Goal: Transaction & Acquisition: Subscribe to service/newsletter

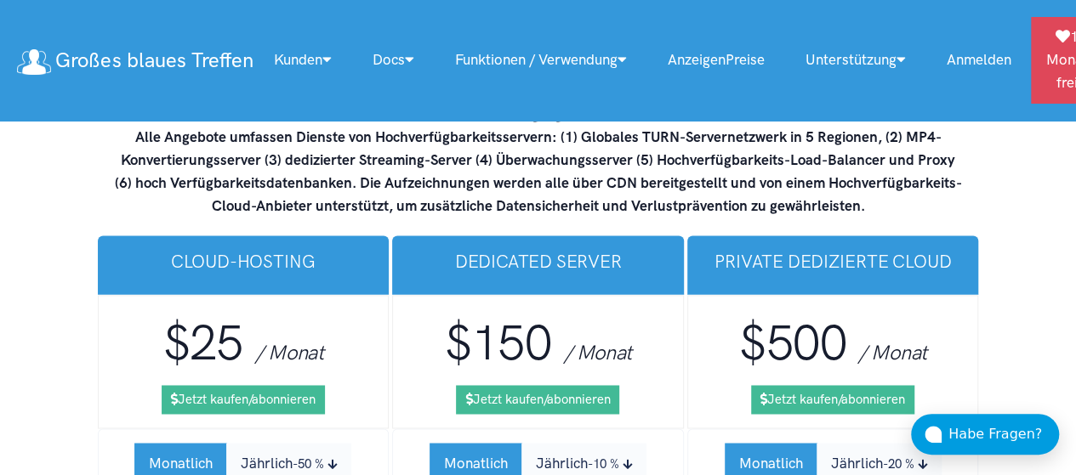
scroll to position [10884, 0]
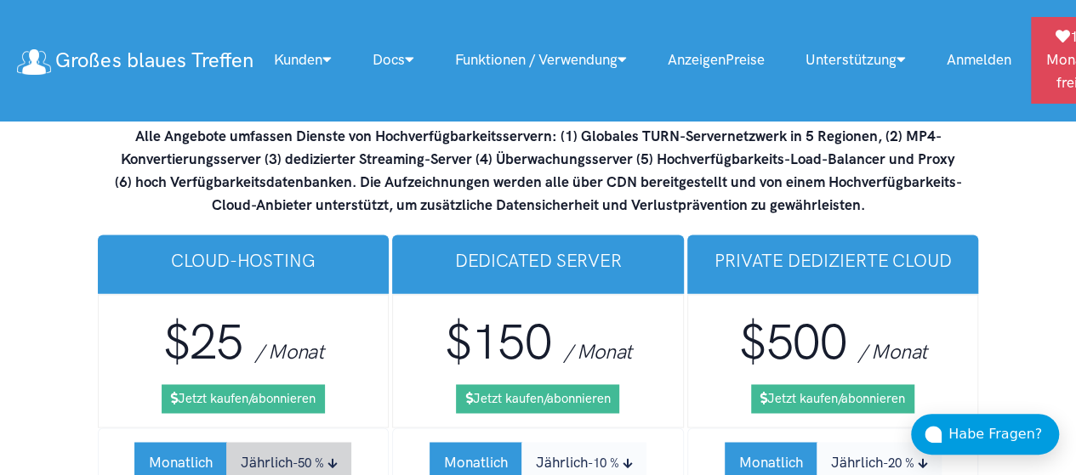
click at [236, 442] on button "Jährlich -50 %" at bounding box center [288, 462] width 125 height 40
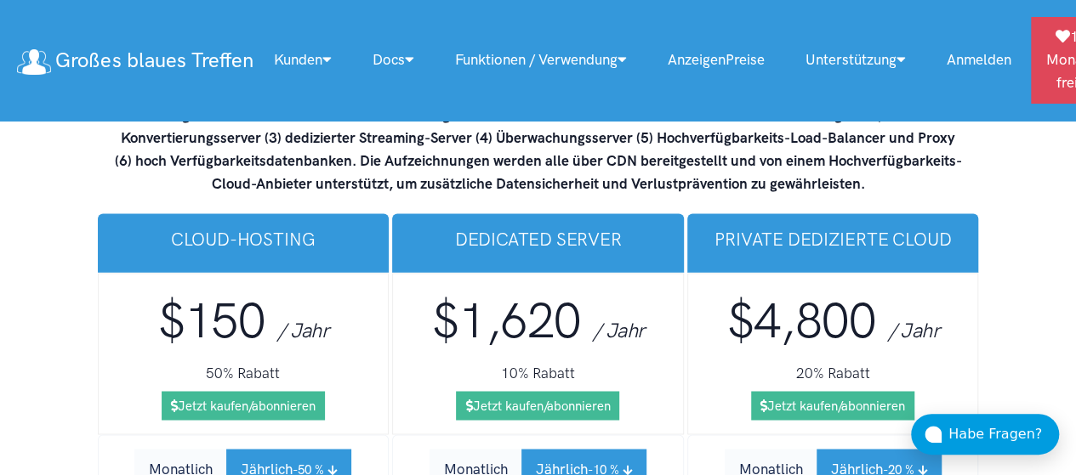
scroll to position [10907, 0]
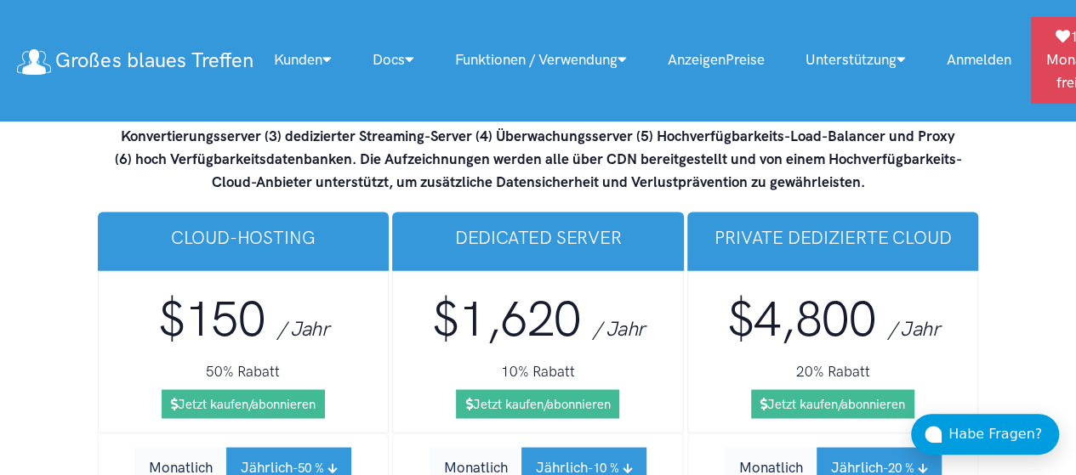
select select "*"
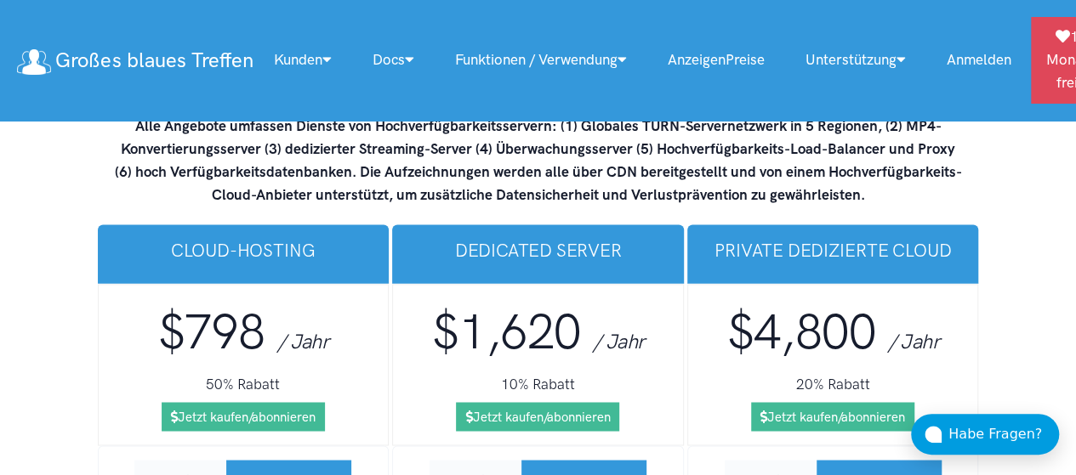
scroll to position [10893, 0]
